Goal: Information Seeking & Learning: Learn about a topic

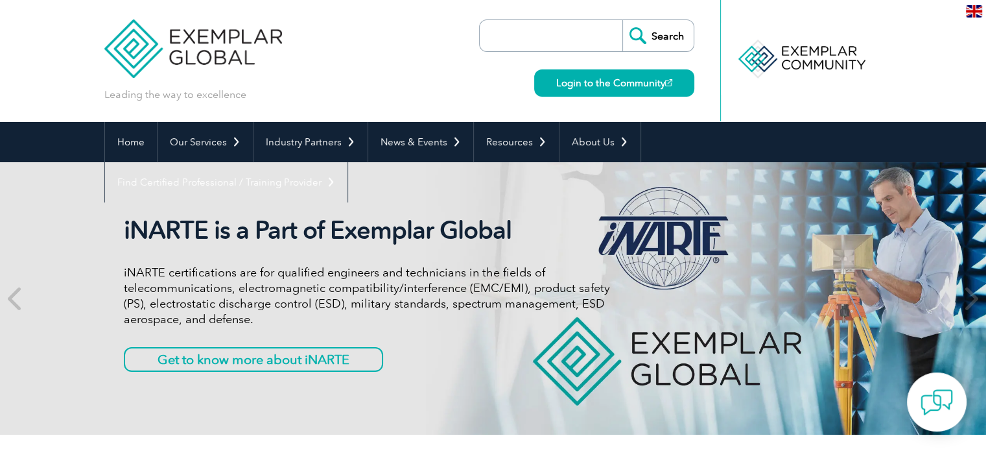
click at [534, 32] on input "search" at bounding box center [554, 35] width 136 height 31
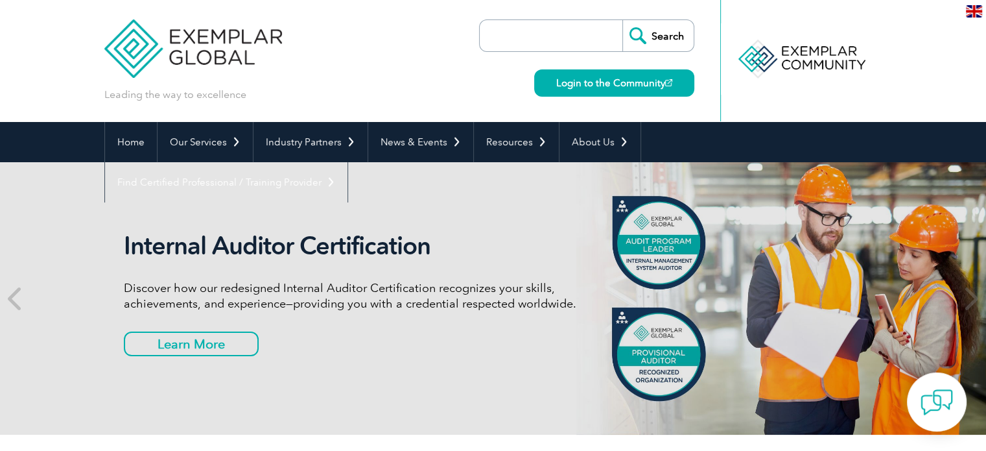
click at [923, 82] on header "Leading the way to excellence Search" at bounding box center [493, 61] width 986 height 122
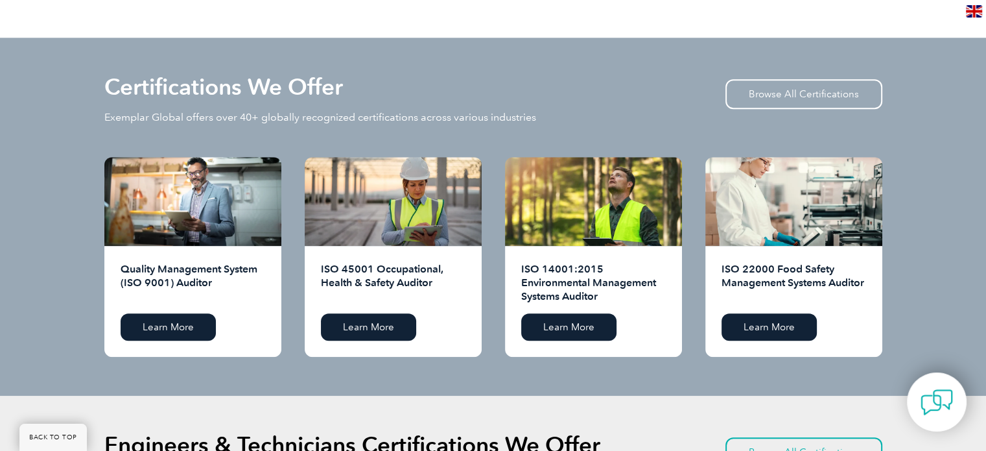
scroll to position [1228, 0]
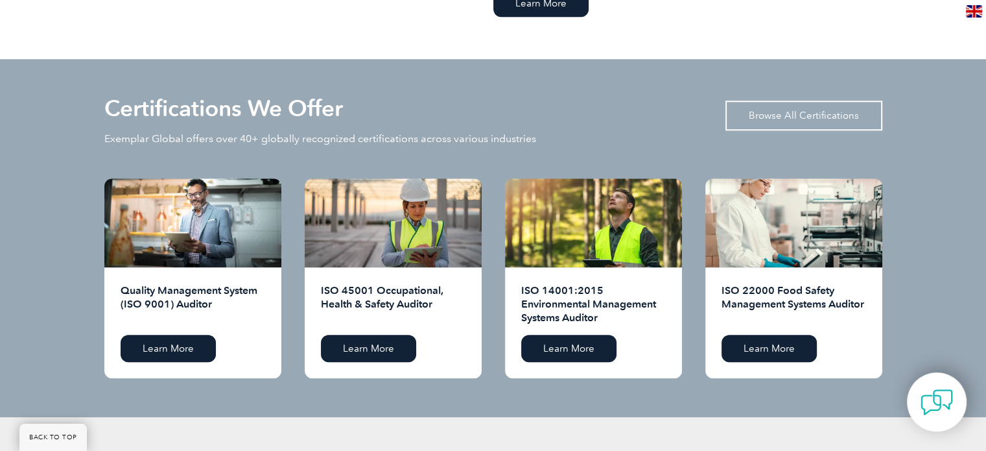
click at [774, 110] on link "Browse All Certifications" at bounding box center [803, 115] width 157 height 30
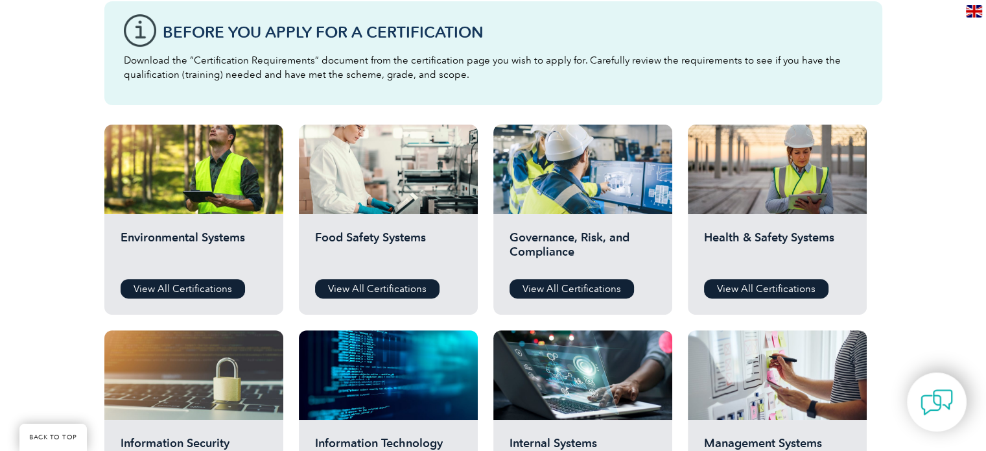
scroll to position [363, 0]
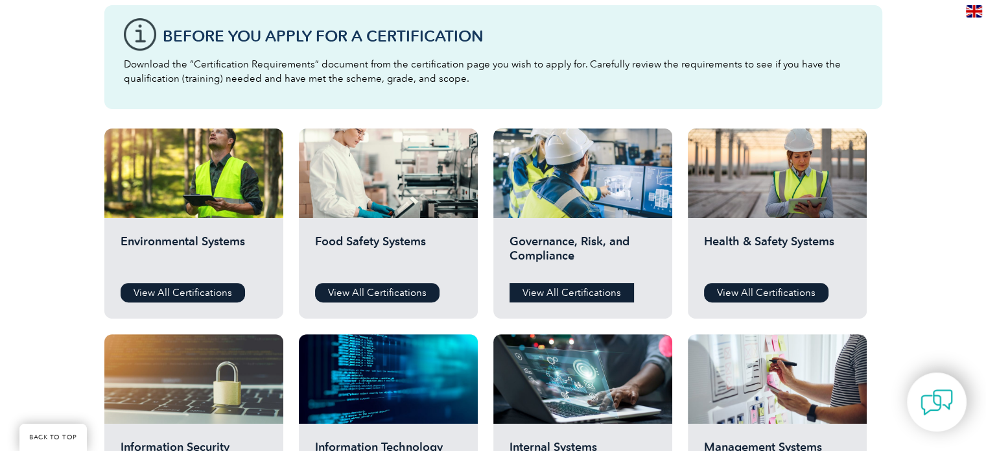
click at [565, 294] on link "View All Certifications" at bounding box center [572, 292] width 124 height 19
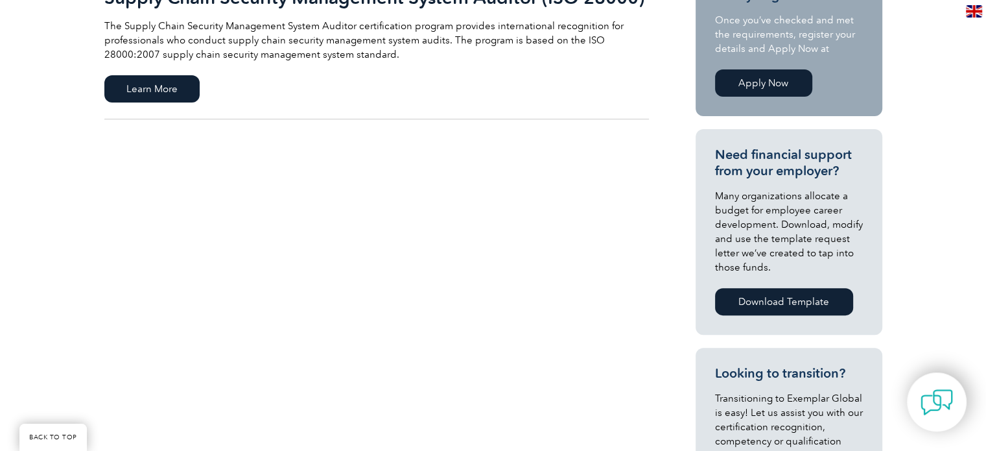
scroll to position [362, 0]
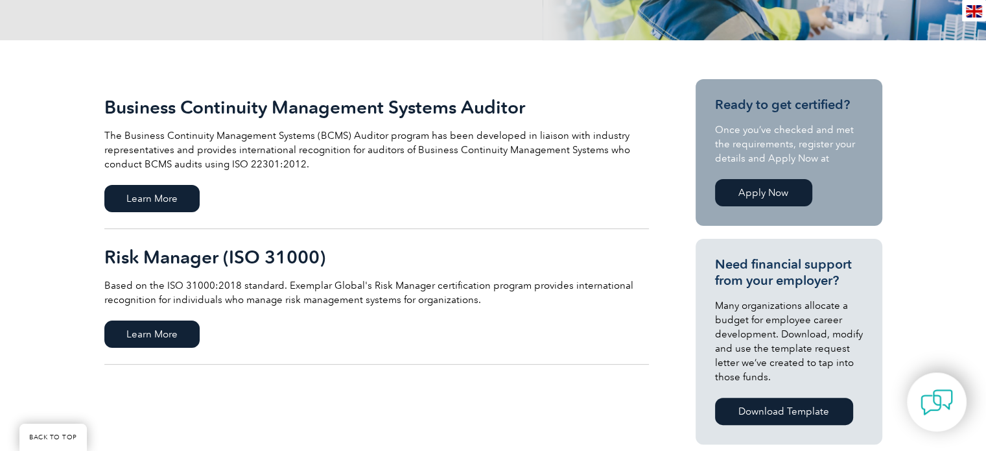
scroll to position [259, 0]
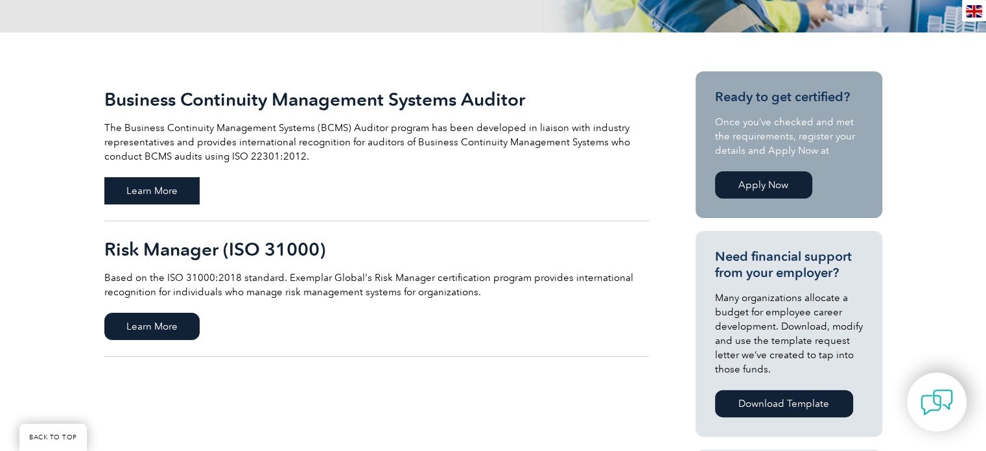
click at [163, 189] on span "Learn More" at bounding box center [151, 190] width 95 height 27
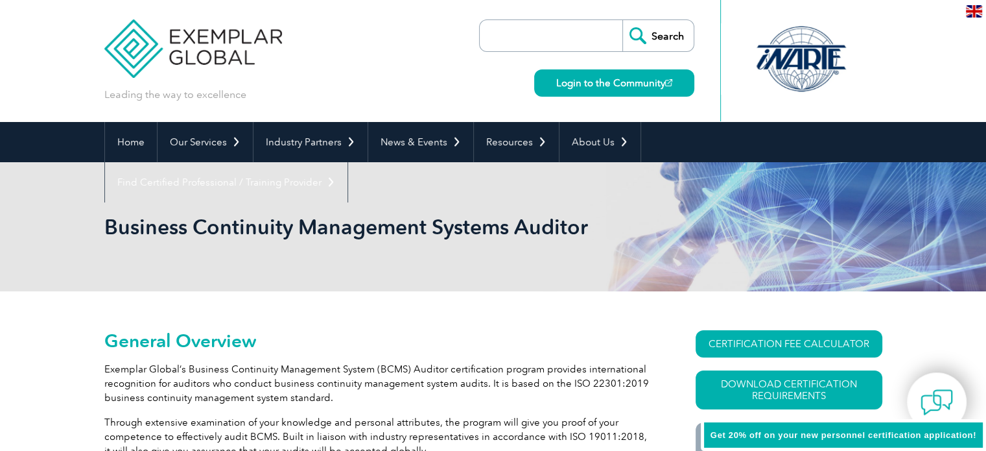
scroll to position [150, 0]
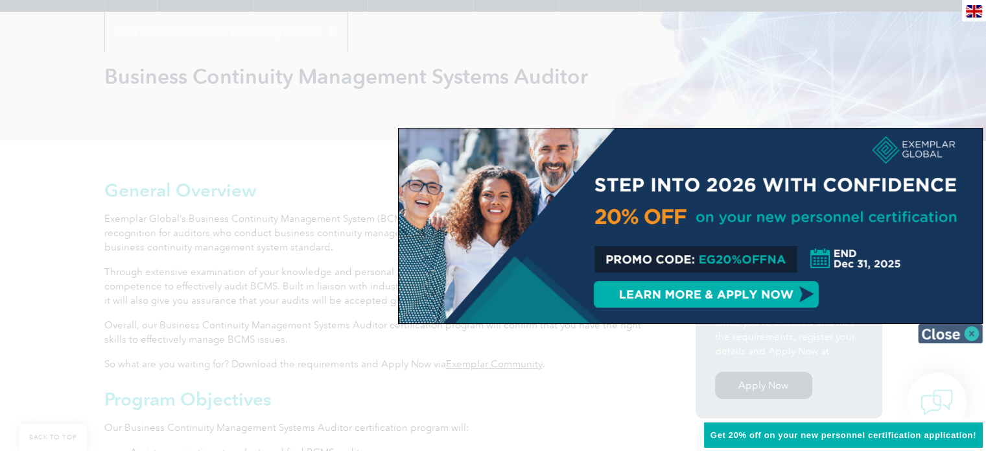
click at [939, 333] on img at bounding box center [950, 332] width 65 height 19
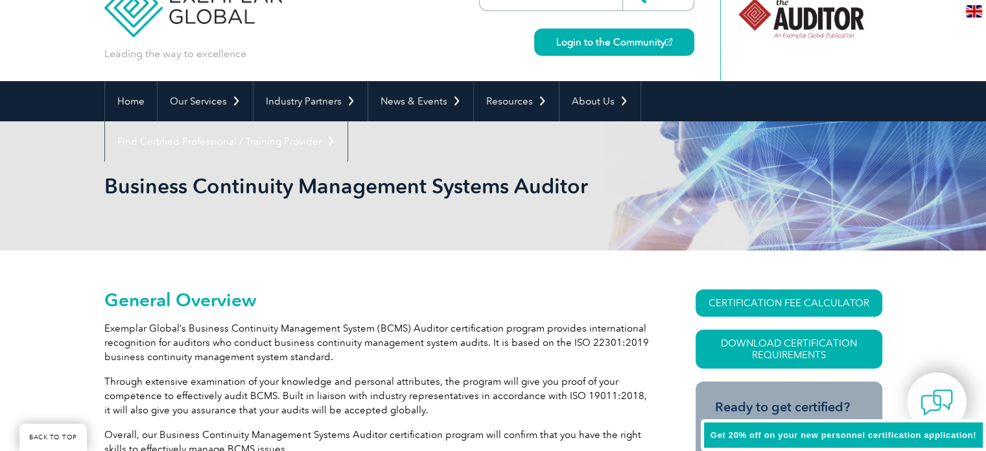
scroll to position [0, 0]
